Goal: Transaction & Acquisition: Purchase product/service

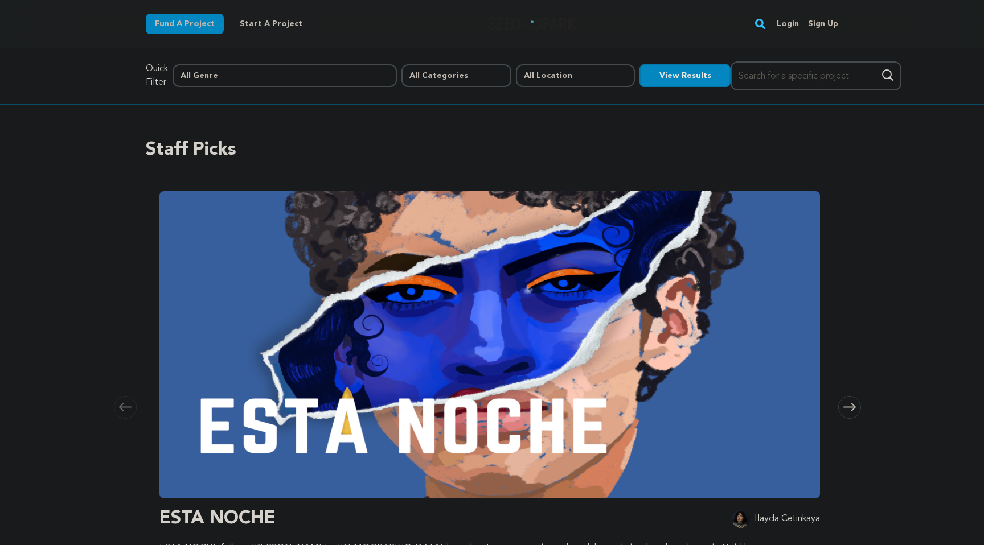
click at [120, 145] on div "Staff Picks [GEOGRAPHIC_DATA] Skip to previous slide page [GEOGRAPHIC_DATA] EST…" at bounding box center [492, 371] width 984 height 533
click at [120, 145] on div "Staff Picks Carousel Skip to previous slide page Carousel ESTA NOCHE Ilayda Cet…" at bounding box center [492, 371] width 984 height 533
click at [73, 139] on div "Staff Picks Carousel Skip to previous slide page Carousel ESTA NOCHE Ilayda Cet…" at bounding box center [492, 371] width 984 height 533
click at [787, 24] on link "Login" at bounding box center [787, 24] width 22 height 18
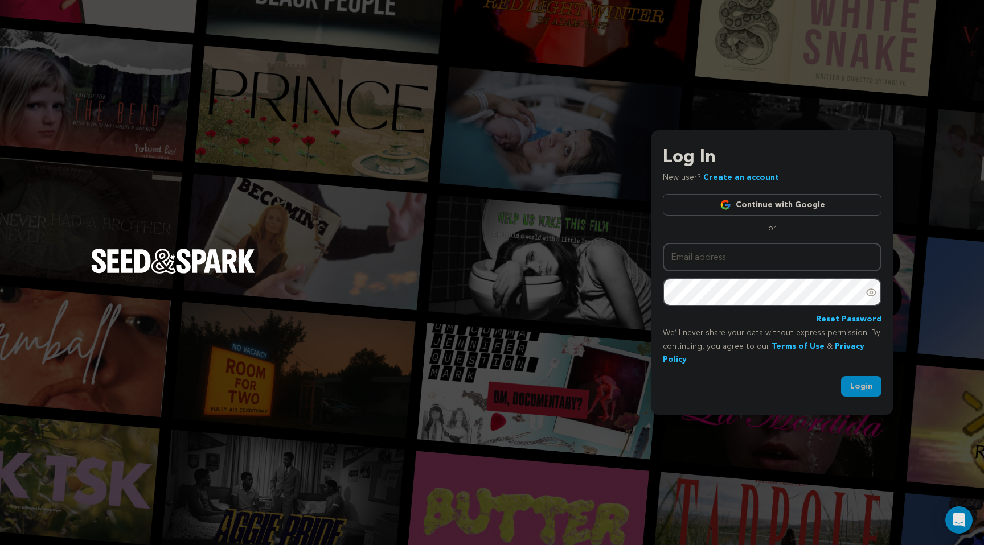
click at [706, 202] on link "Continue with Google" at bounding box center [772, 205] width 219 height 22
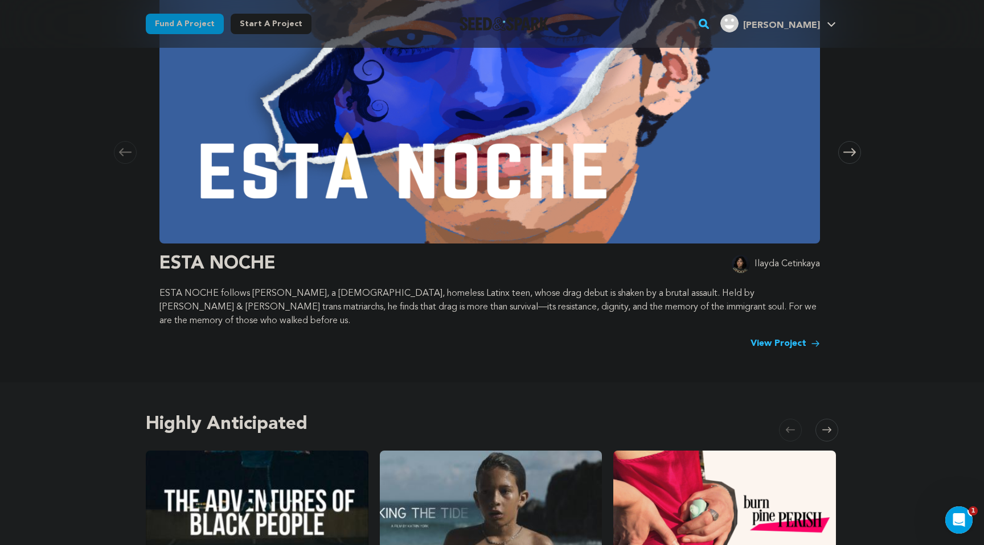
scroll to position [256, 0]
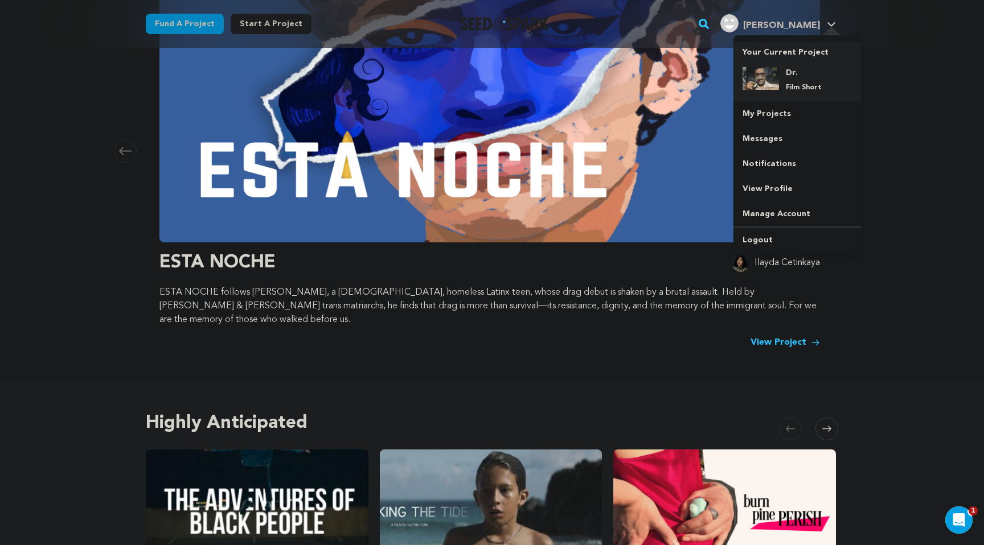
click at [788, 76] on h4 "Dr." at bounding box center [806, 72] width 41 height 11
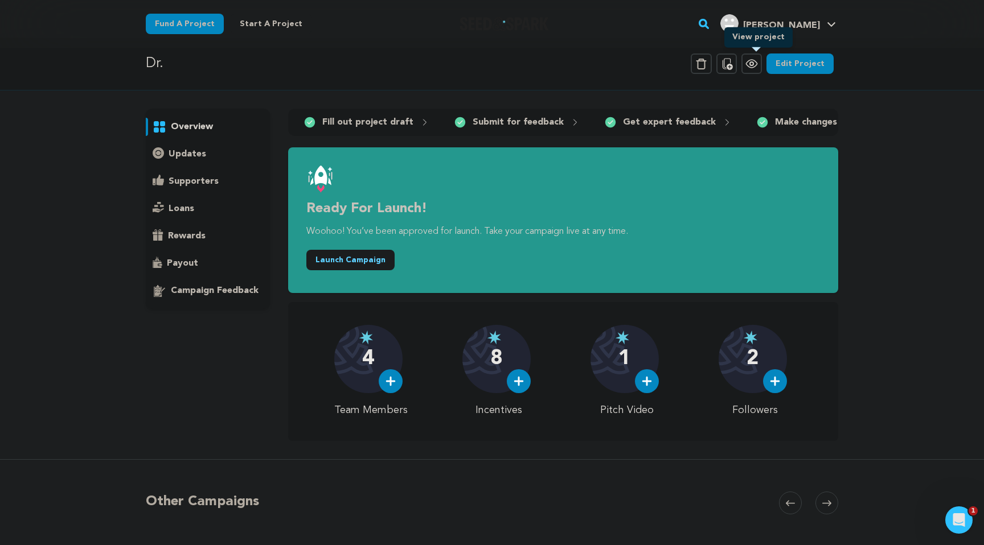
click at [749, 61] on icon at bounding box center [752, 64] width 14 height 14
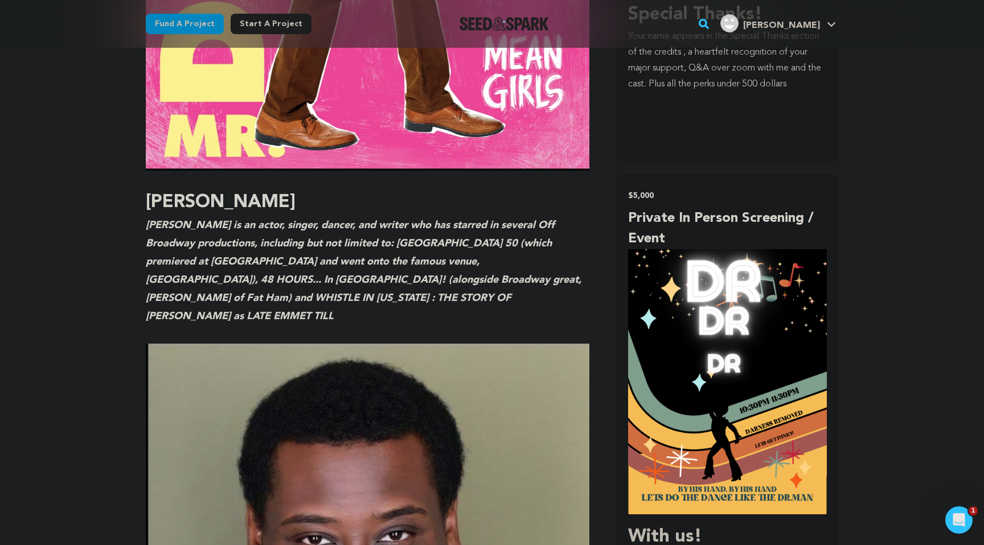
scroll to position [3789, 0]
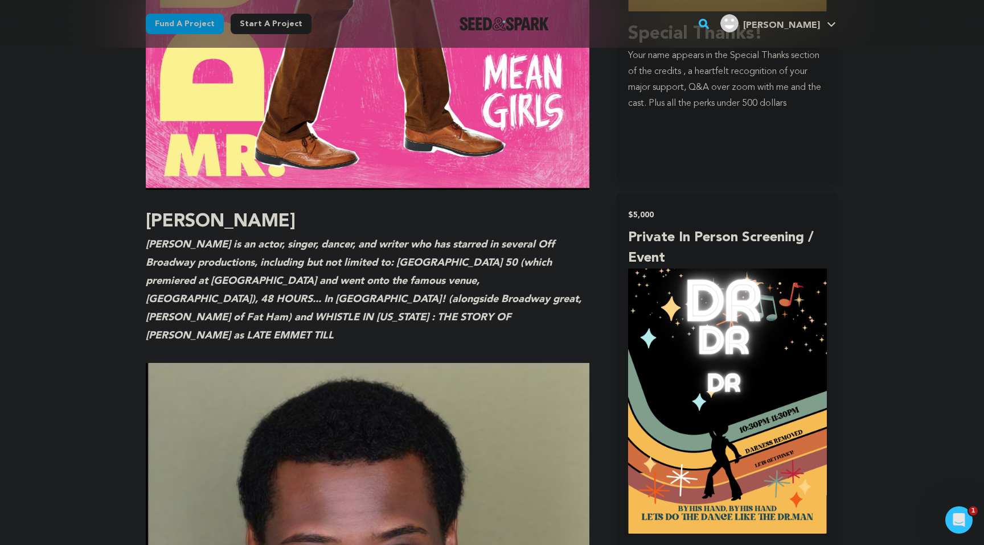
click at [191, 240] on em "[PERSON_NAME] is an actor, singer, dancer, and writer who has starred in severa…" at bounding box center [363, 290] width 435 height 101
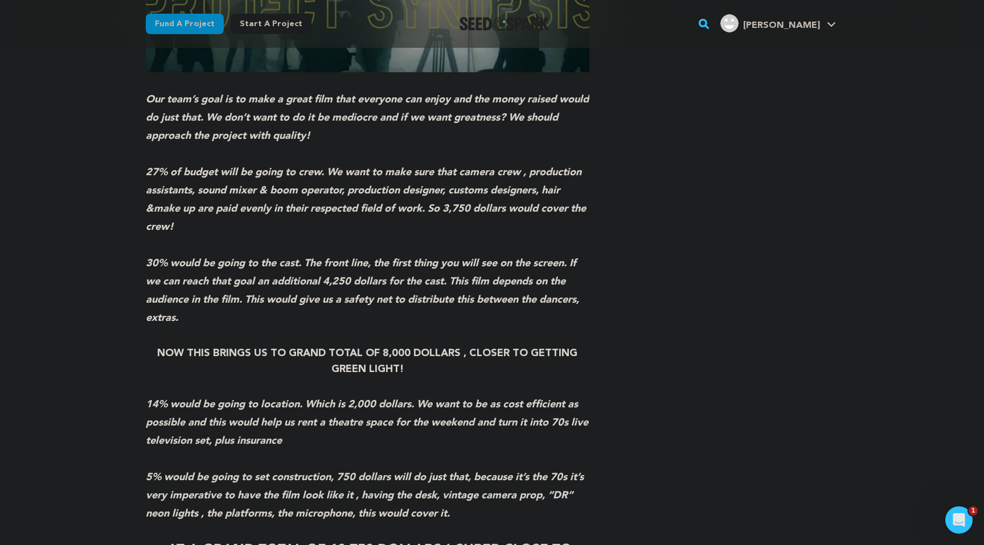
scroll to position [4702, 0]
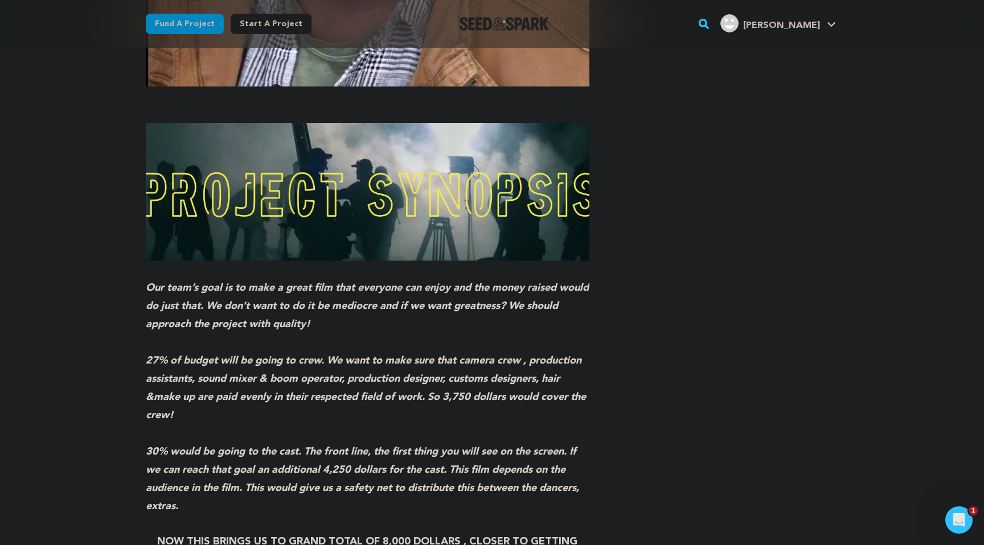
scroll to position [4509, 0]
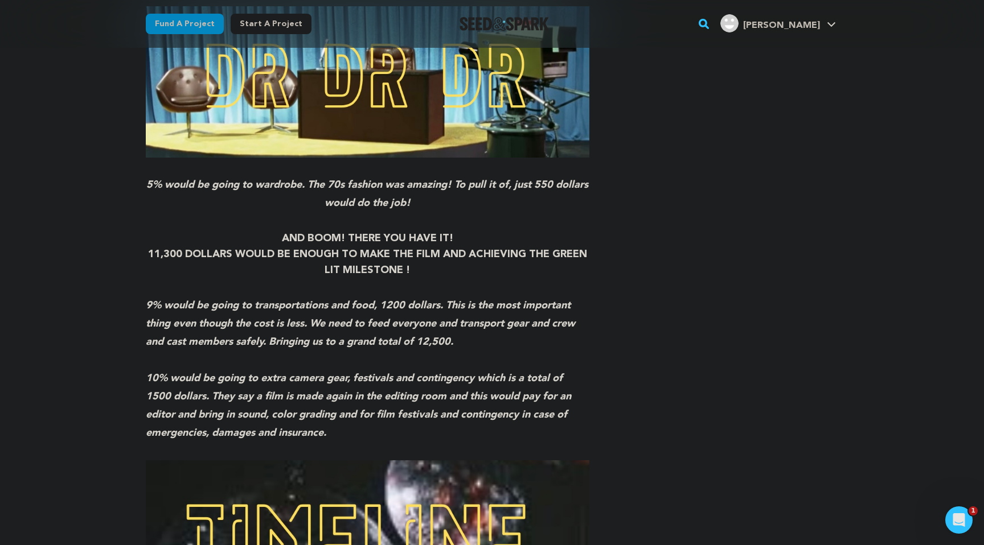
scroll to position [5292, 0]
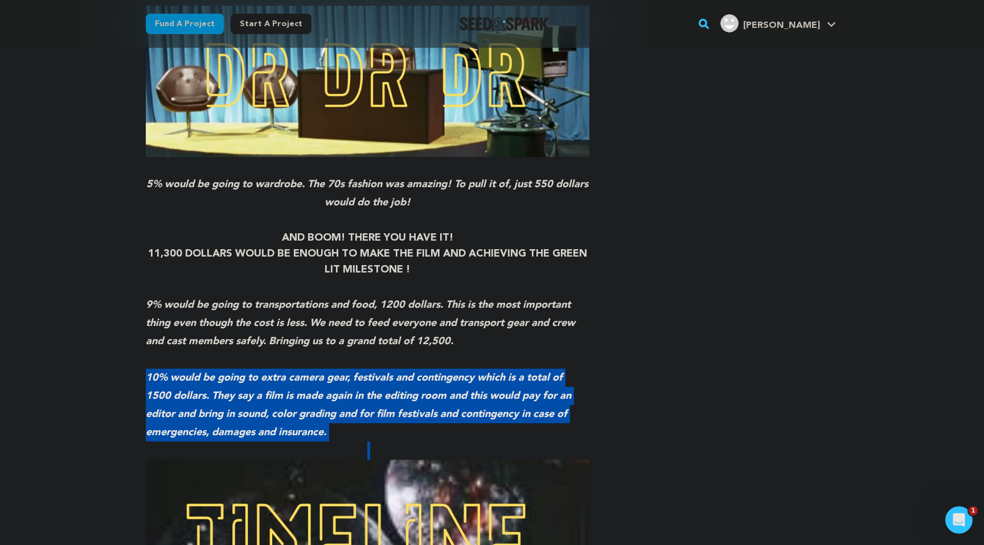
click at [157, 369] on p "10% would be going to extra camera gear, festivals and contingency which is a t…" at bounding box center [367, 405] width 443 height 73
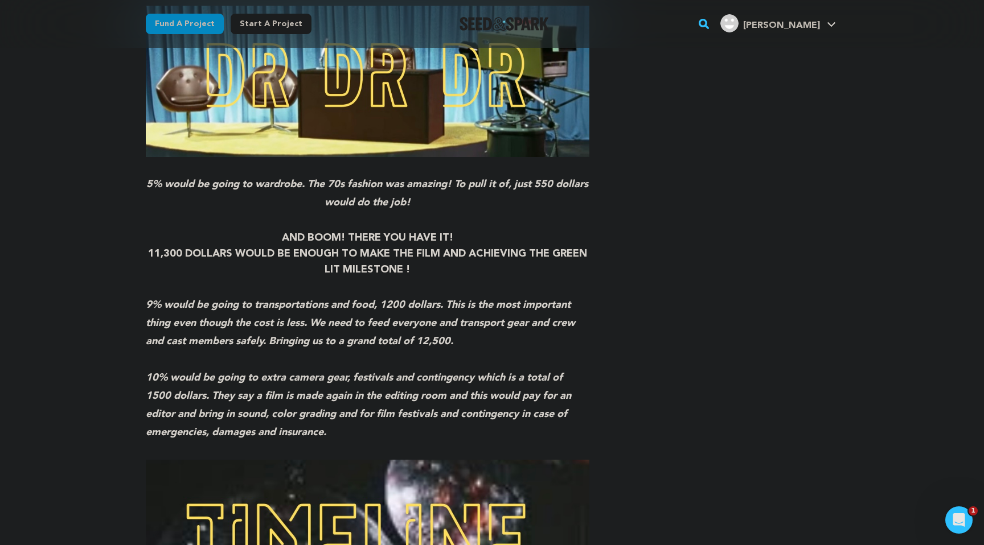
click at [157, 369] on p "10% would be going to extra camera gear, festivals and contingency which is a t…" at bounding box center [367, 405] width 443 height 73
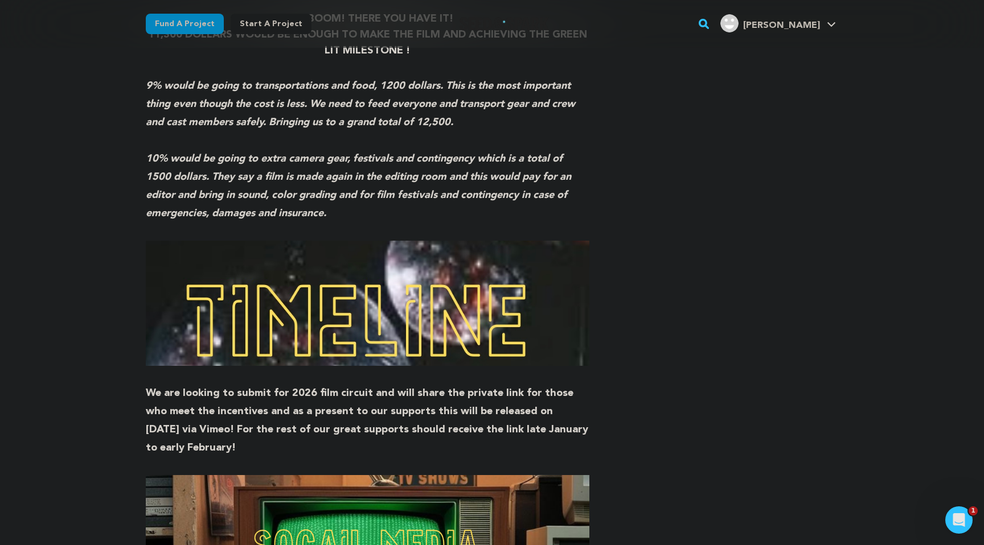
scroll to position [5514, 0]
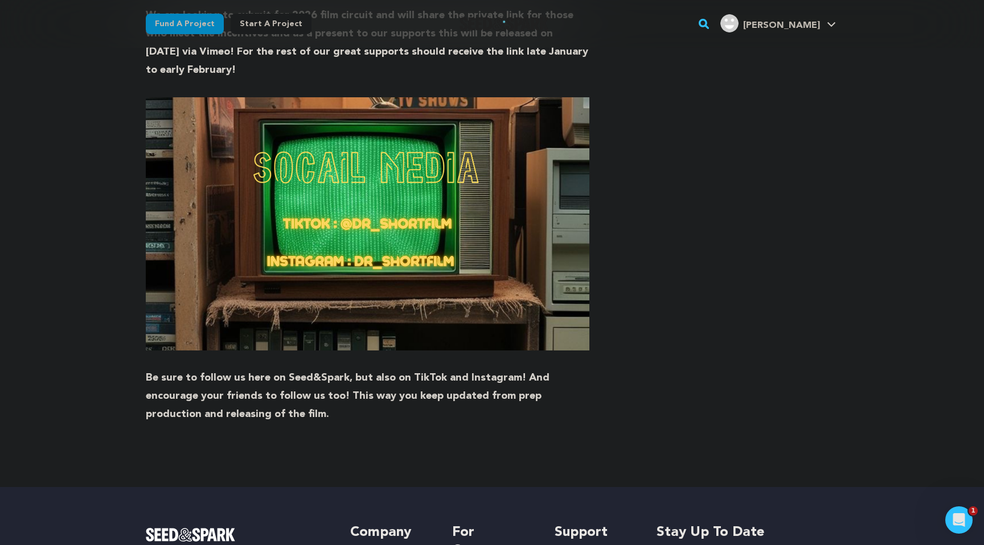
scroll to position [5891, 0]
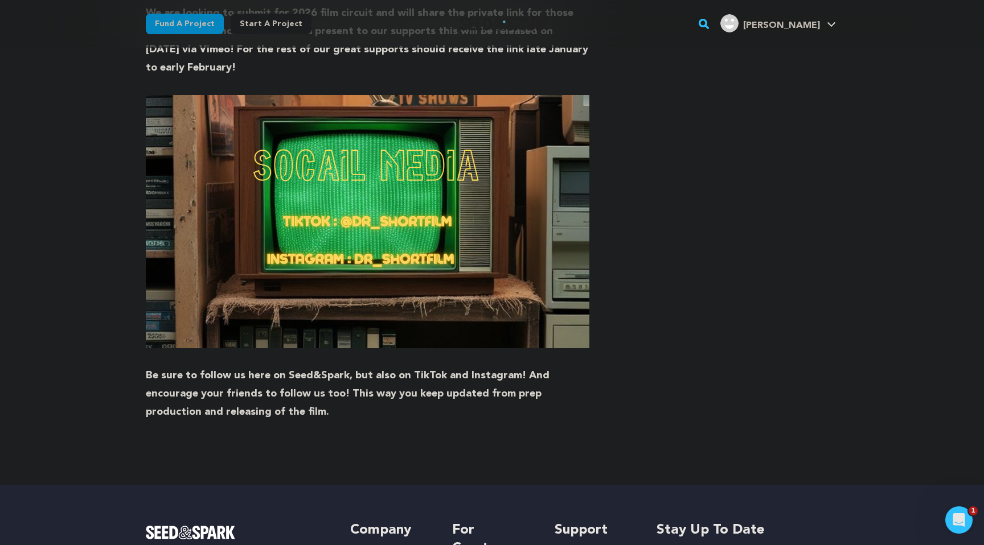
click at [426, 439] on p at bounding box center [367, 448] width 443 height 18
